Goal: Task Accomplishment & Management: Manage account settings

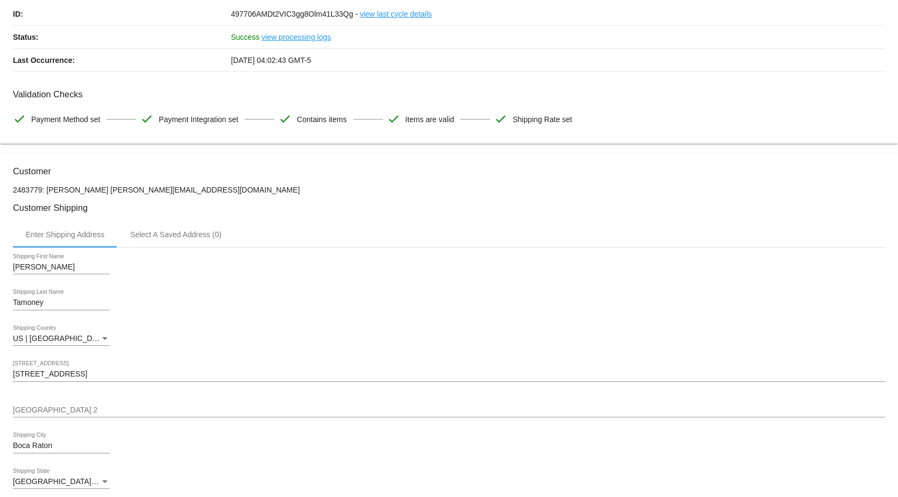
scroll to position [54, 0]
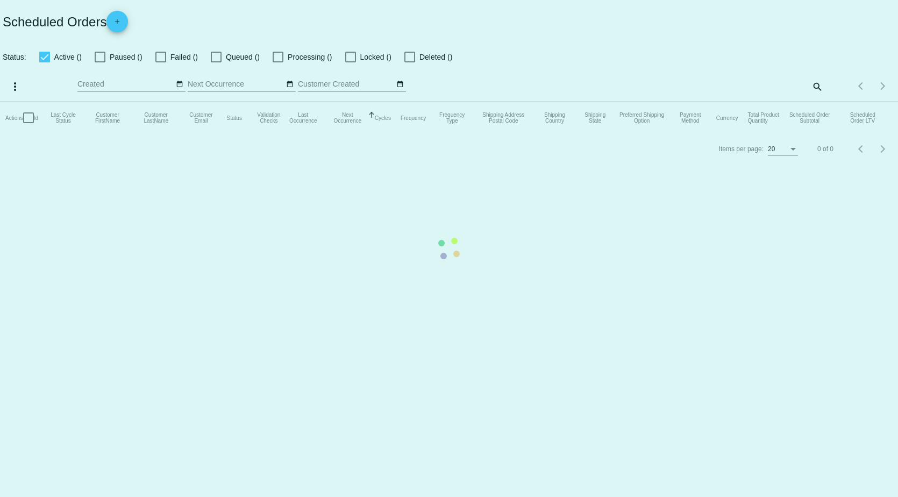
checkbox input "true"
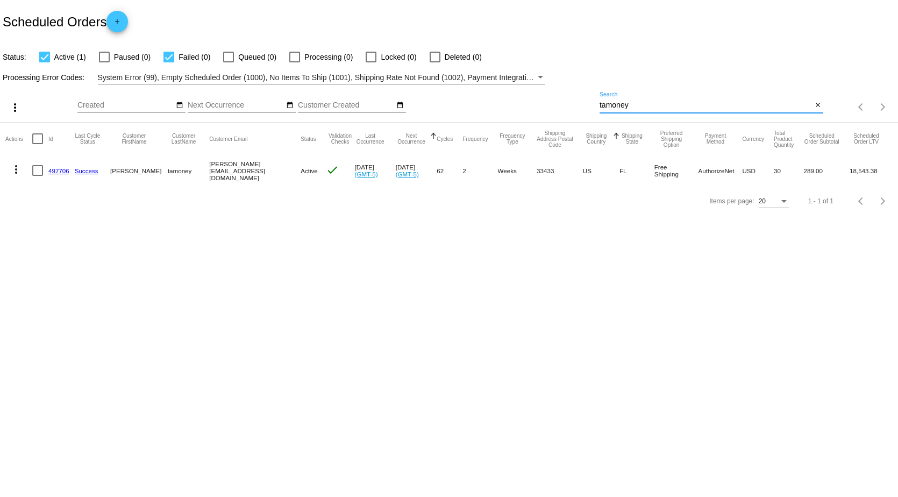
drag, startPoint x: 670, startPoint y: 104, endPoint x: 569, endPoint y: 125, distance: 103.4
click at [569, 125] on app-dashboard-scheduled-orders "Scheduled Orders add Status: Active (1) Paused (0) Failed (0) Queued (0) Proces…" at bounding box center [449, 108] width 898 height 216
type input "[PERSON_NAME]"
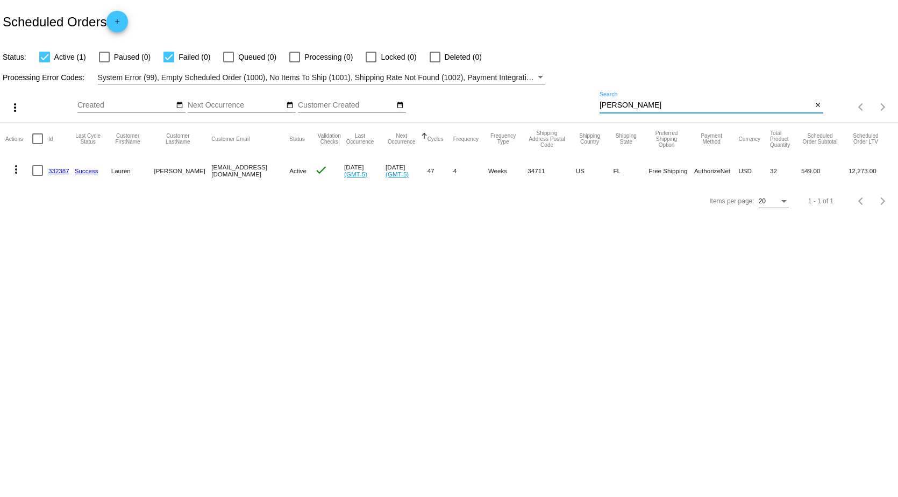
click at [51, 171] on link "332387" at bounding box center [58, 170] width 21 height 7
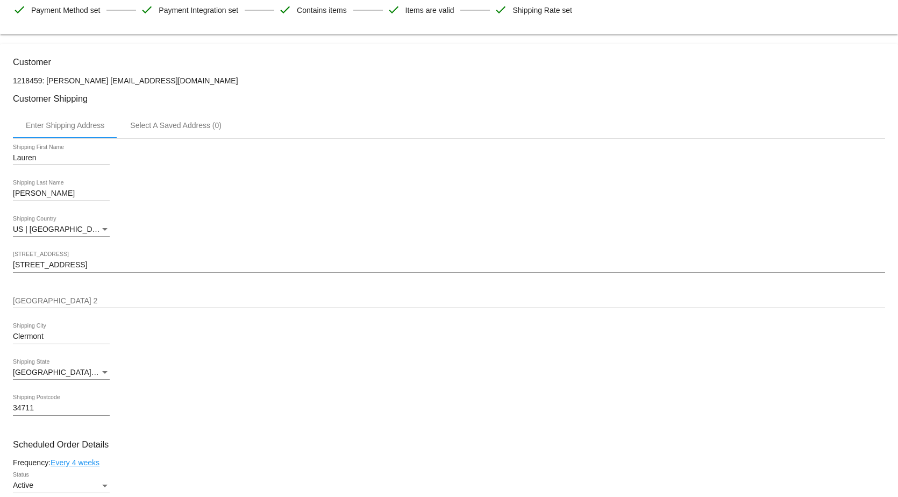
scroll to position [215, 0]
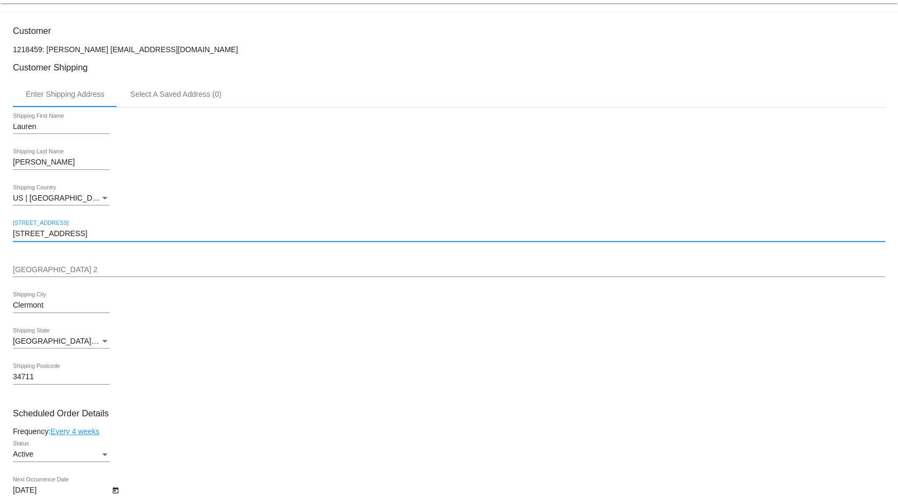
drag, startPoint x: 84, startPoint y: 236, endPoint x: -72, endPoint y: 233, distance: 156.5
click at [0, 233] on html "arrow_back Scheduled Order #332387 Active more_vert Last Processing Cycle ID: 3…" at bounding box center [449, 248] width 898 height 497
paste input "[STREET_ADDRESS]"
type input "[STREET_ADDRESS]"
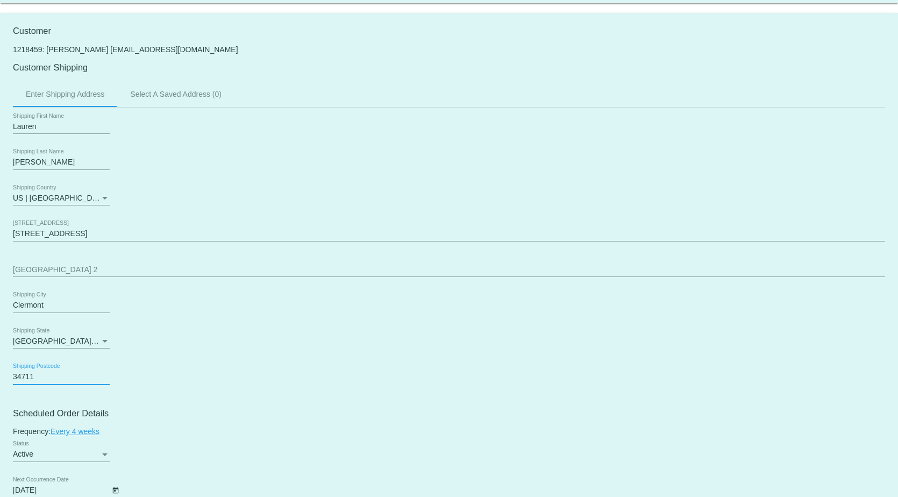
drag, startPoint x: 38, startPoint y: 383, endPoint x: -44, endPoint y: 377, distance: 82.0
click at [0, 377] on html "arrow_back Scheduled Order #332387 Active more_vert Last Processing Cycle ID: 3…" at bounding box center [449, 248] width 898 height 497
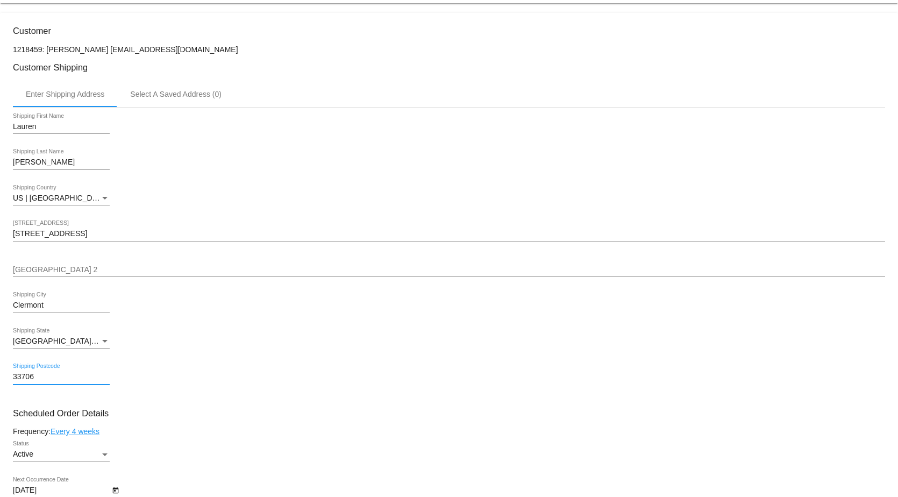
type input "33706"
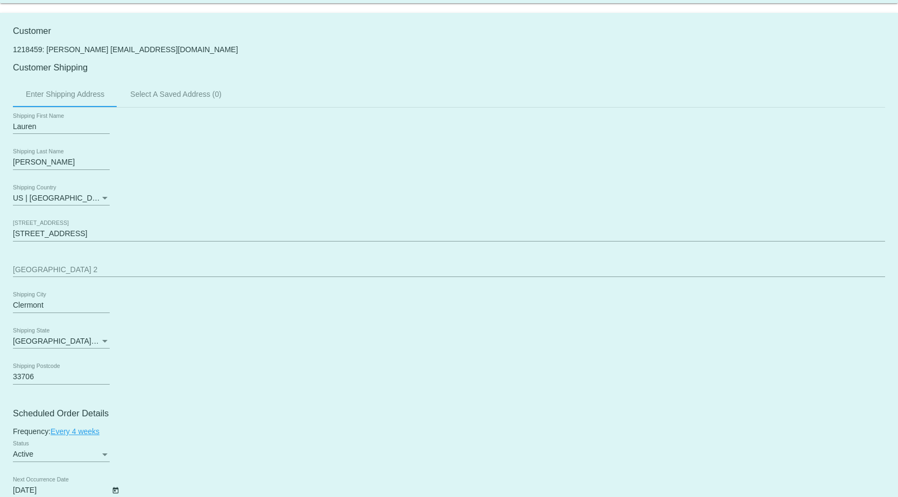
drag, startPoint x: 215, startPoint y: 373, endPoint x: 145, endPoint y: 357, distance: 71.2
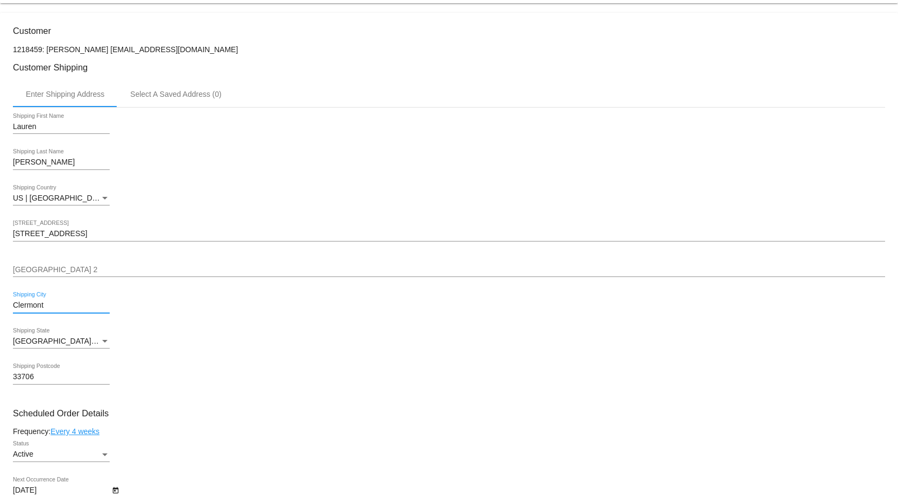
drag, startPoint x: 58, startPoint y: 309, endPoint x: -52, endPoint y: 310, distance: 109.7
click at [0, 310] on html "arrow_back Scheduled Order #332387 Active more_vert Last Processing Cycle ID: 3…" at bounding box center [449, 248] width 898 height 497
type input "[GEOGRAPHIC_DATA][PERSON_NAME]"
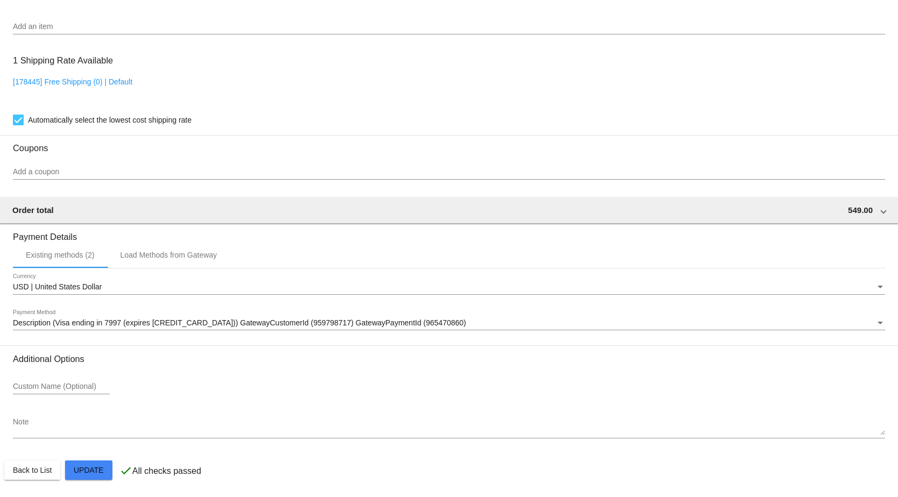
scroll to position [1088, 0]
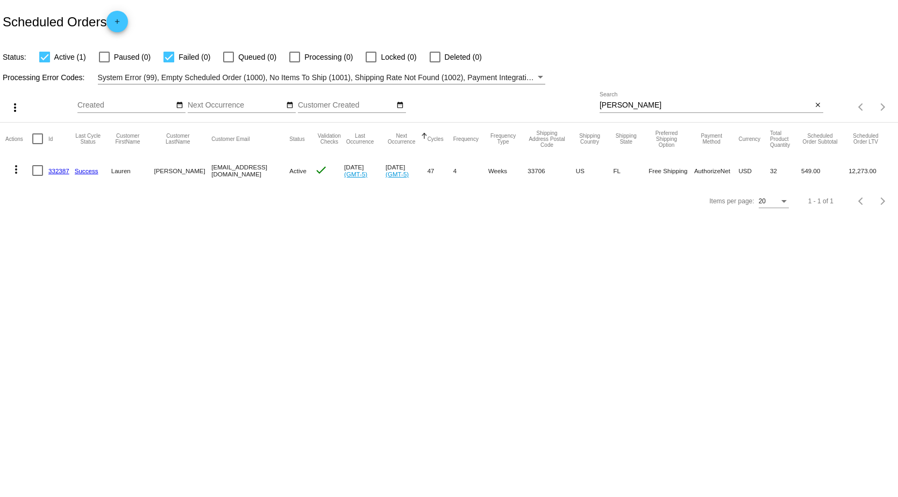
click at [59, 171] on link "332387" at bounding box center [58, 170] width 21 height 7
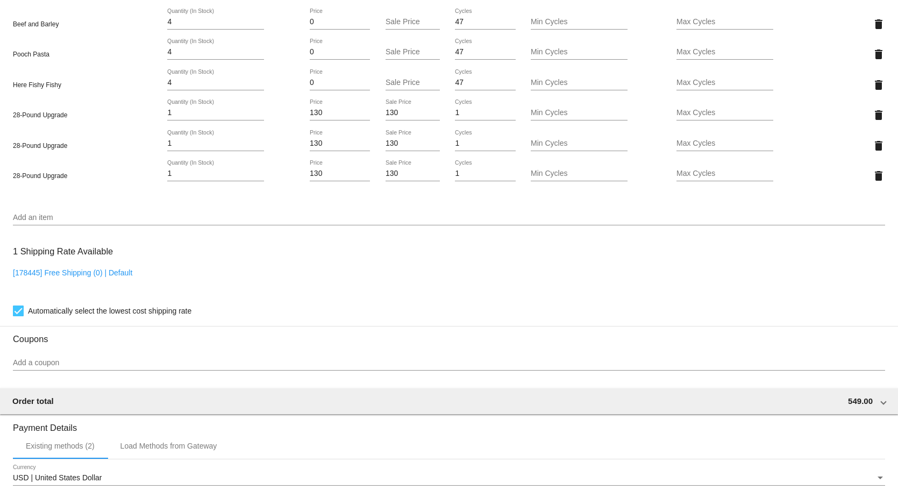
scroll to position [914, 0]
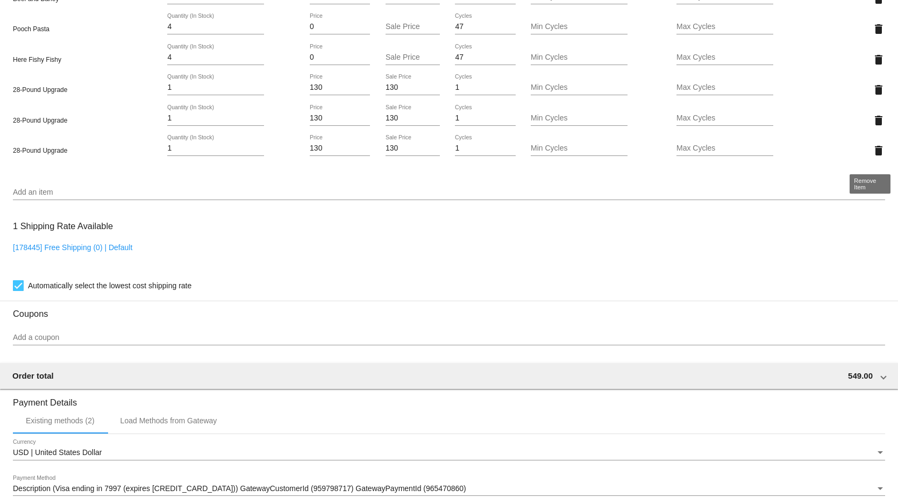
click at [872, 157] on mat-icon "delete" at bounding box center [878, 150] width 13 height 13
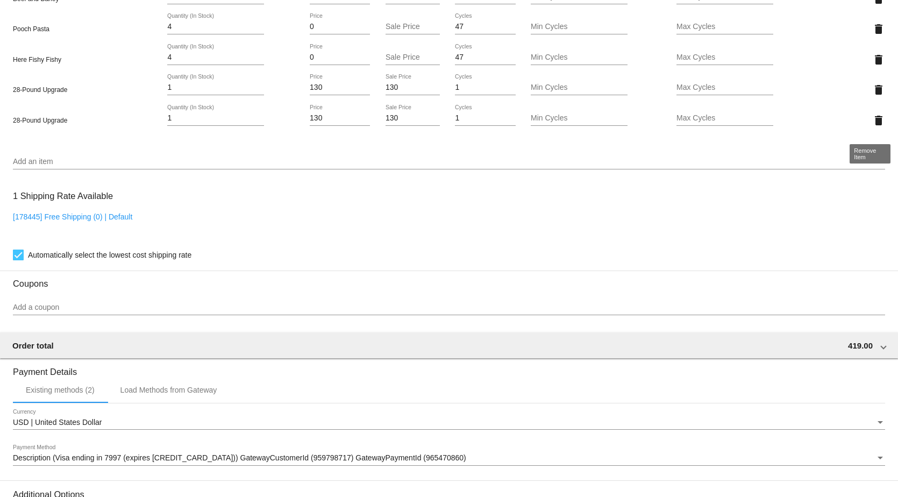
click at [872, 125] on mat-icon "delete" at bounding box center [878, 120] width 13 height 13
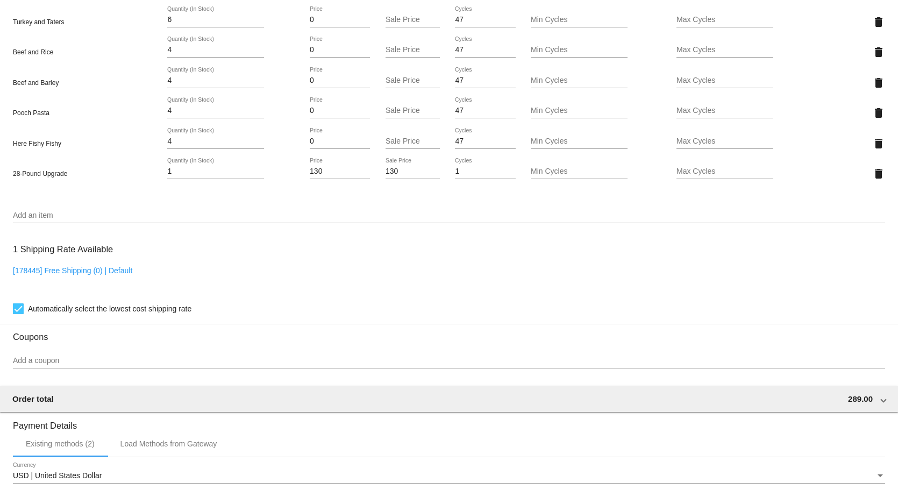
scroll to position [1027, 0]
